Goal: Book appointment/travel/reservation

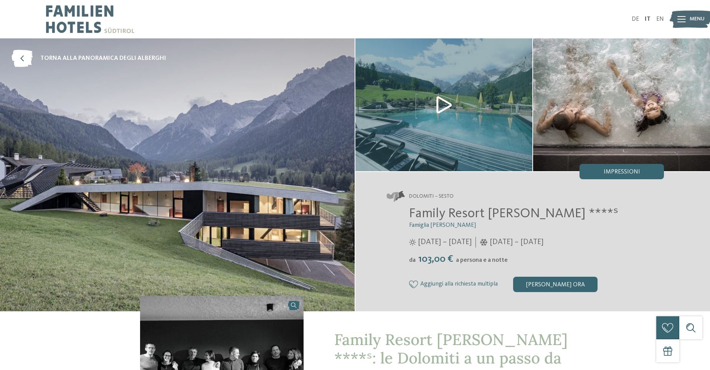
click at [438, 104] on img at bounding box center [443, 104] width 177 height 133
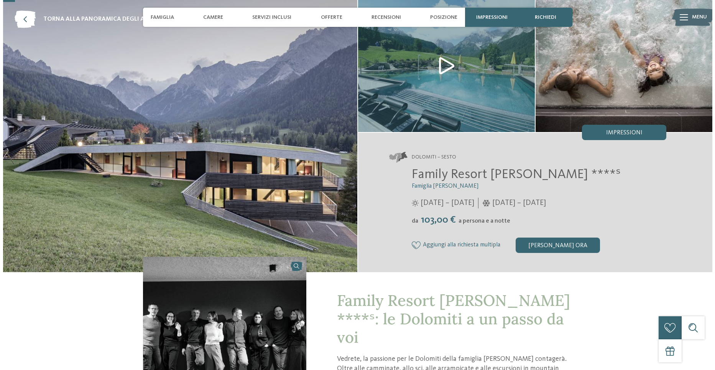
scroll to position [38, 0]
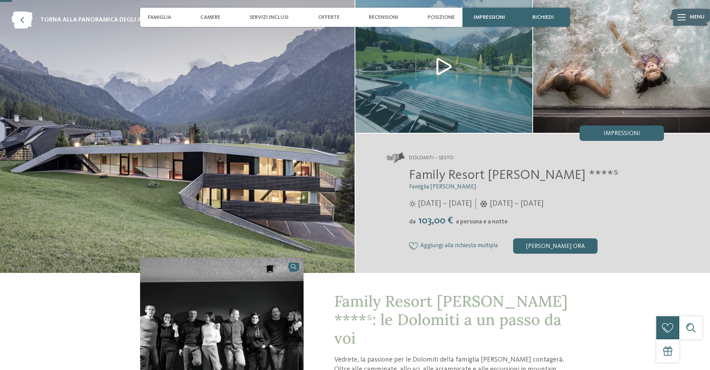
click at [446, 66] on img at bounding box center [443, 66] width 177 height 133
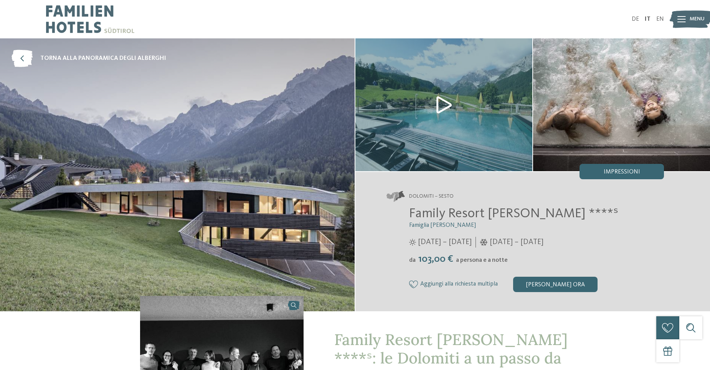
click at [438, 104] on img at bounding box center [443, 104] width 177 height 133
